Goal: Transaction & Acquisition: Obtain resource

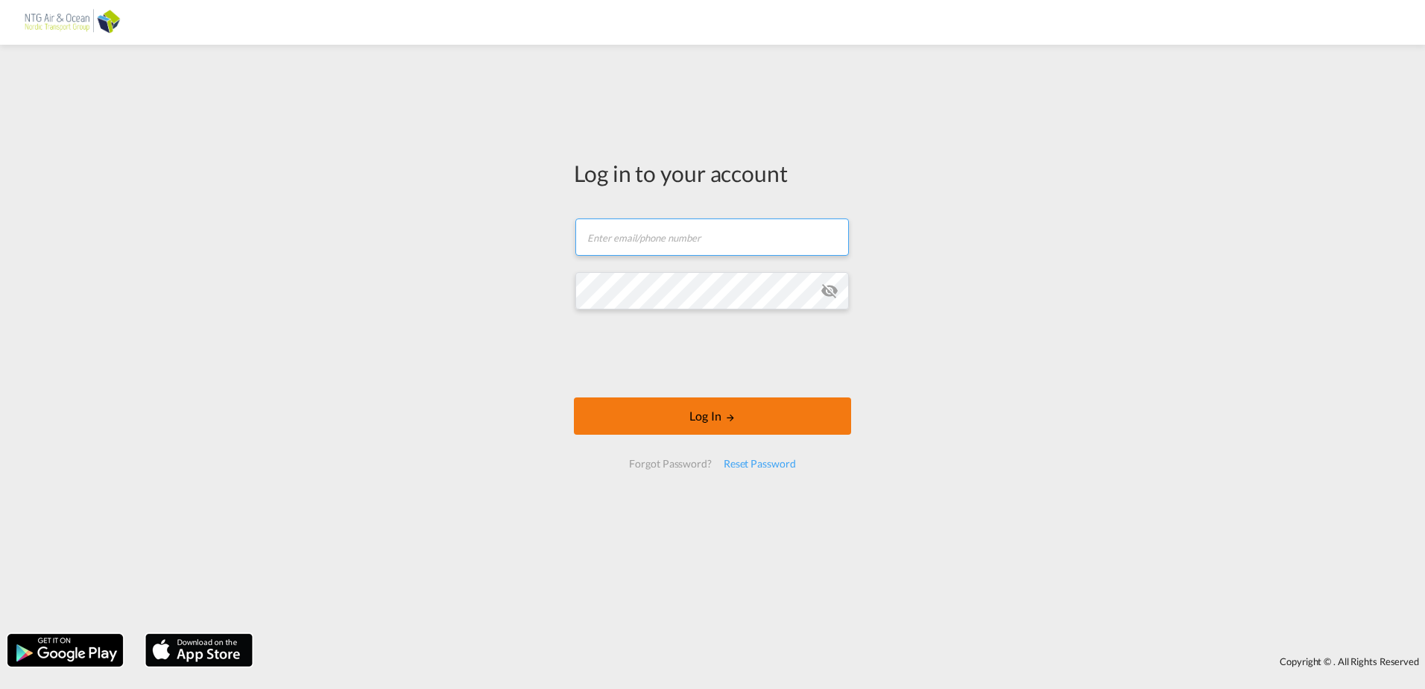
type input "[EMAIL_ADDRESS][DOMAIN_NAME]"
click at [624, 423] on button "Log In" at bounding box center [712, 415] width 277 height 37
